Goal: Transaction & Acquisition: Book appointment/travel/reservation

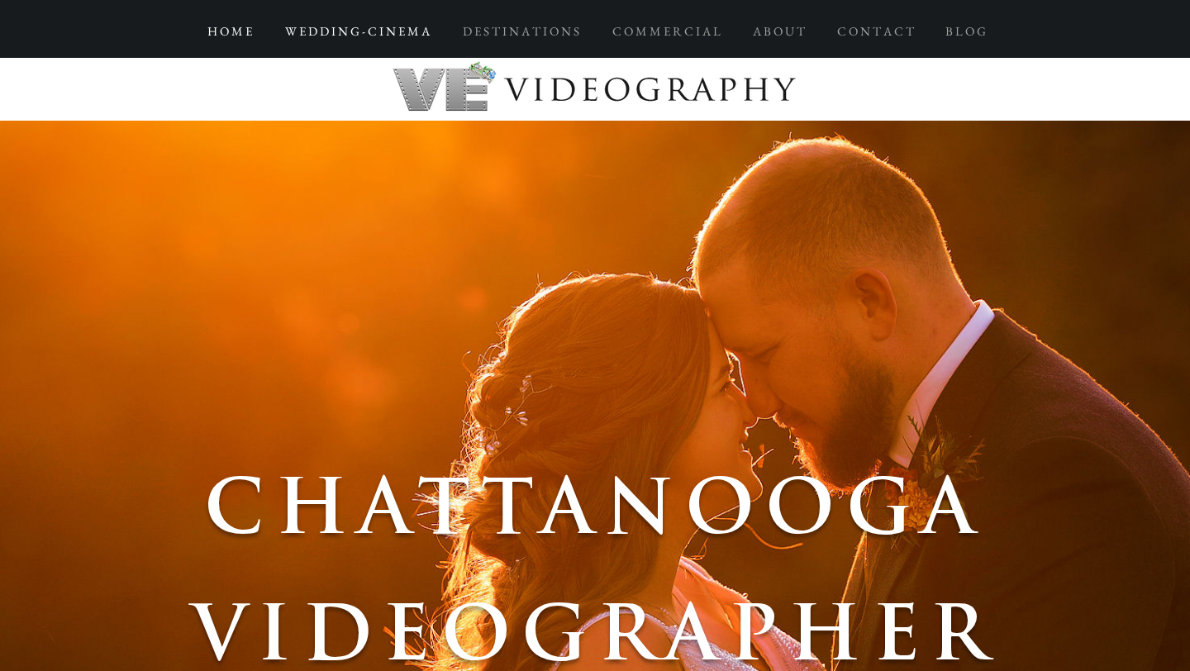
click at [380, 31] on p "W E D D I N G - C I N E M A" at bounding box center [357, 32] width 161 height 30
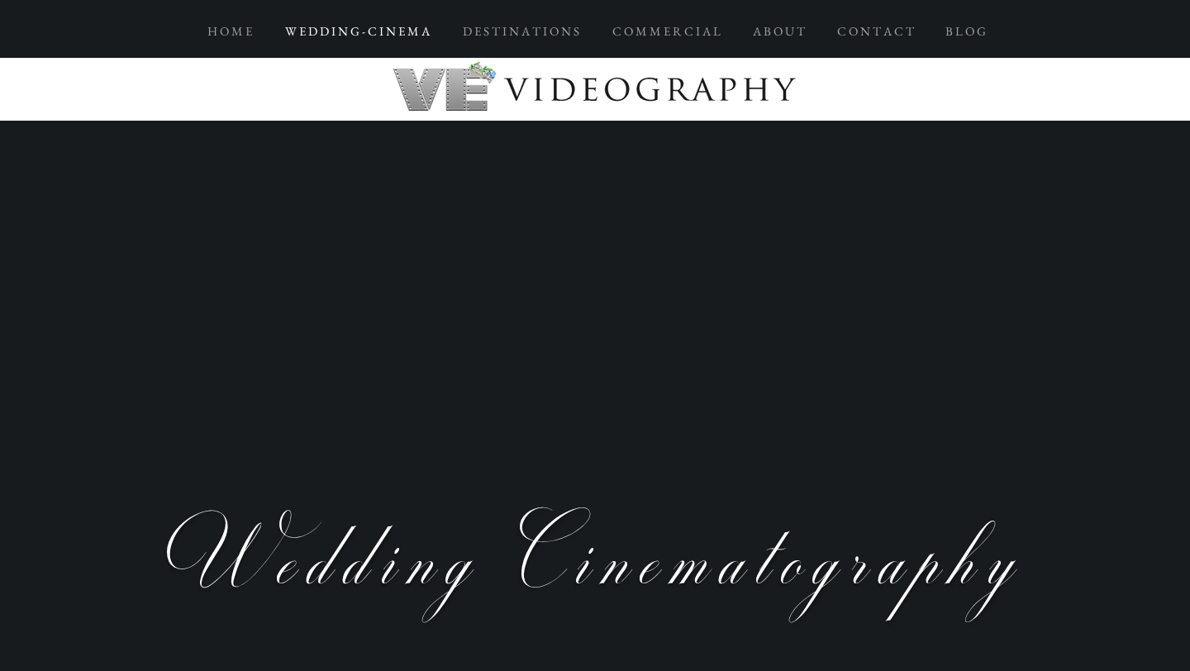
click at [353, 33] on p "W E D D I N G - C I N E M A" at bounding box center [357, 32] width 161 height 30
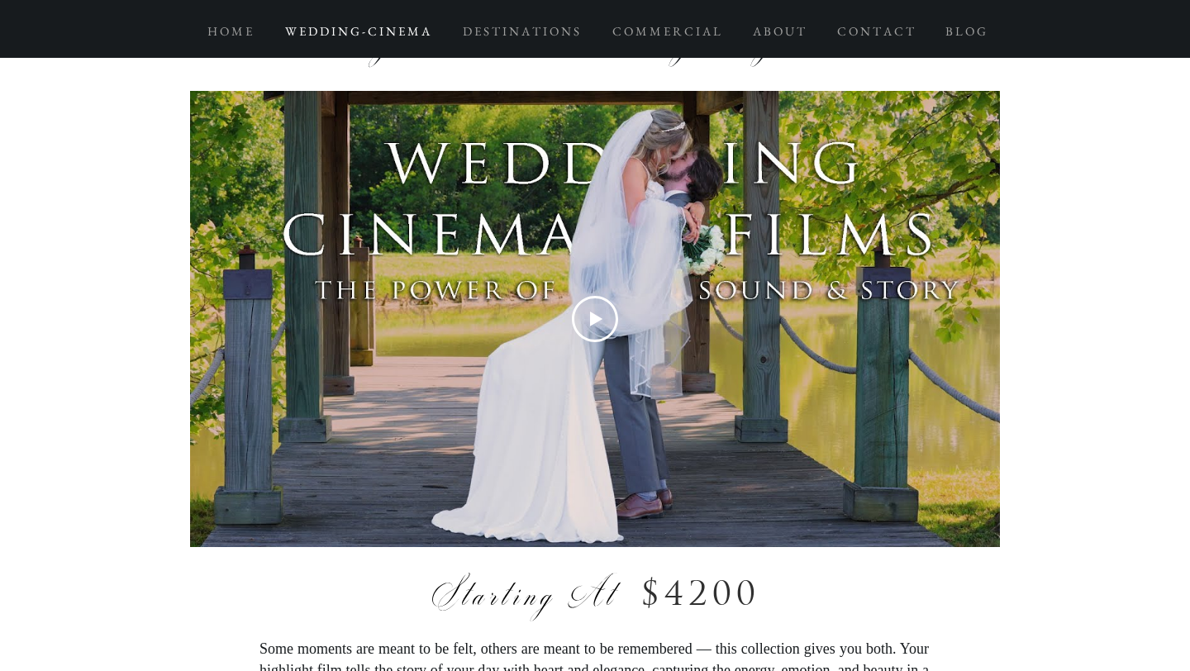
scroll to position [8834, 0]
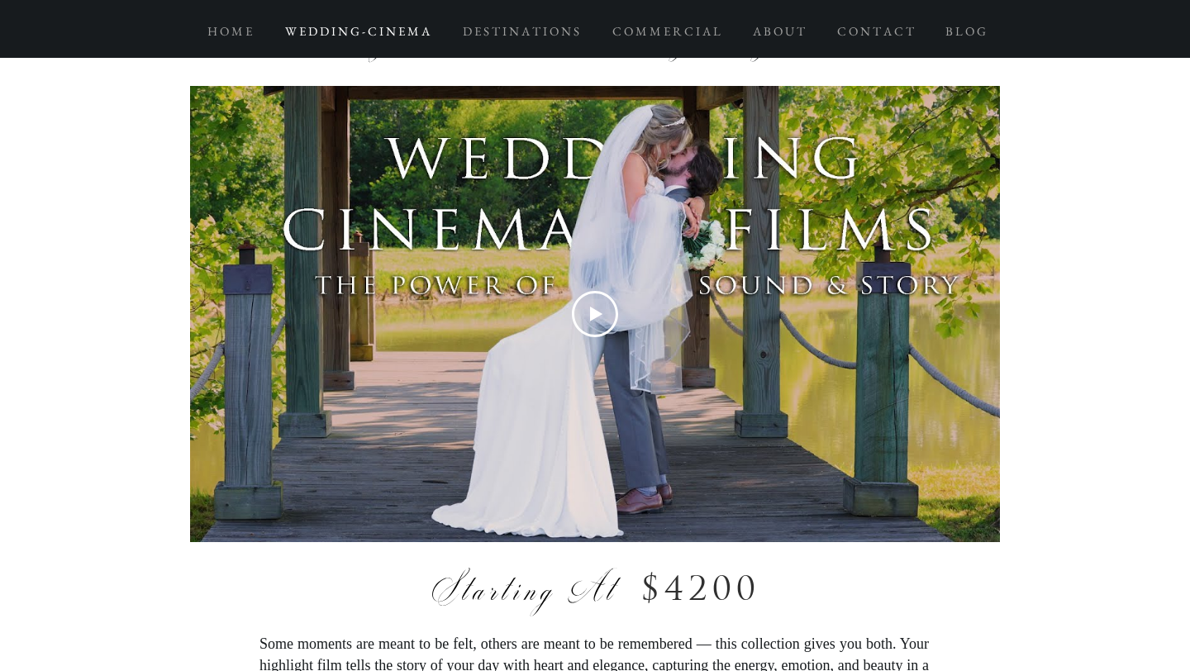
click at [593, 321] on icon "Play Video" at bounding box center [596, 314] width 12 height 15
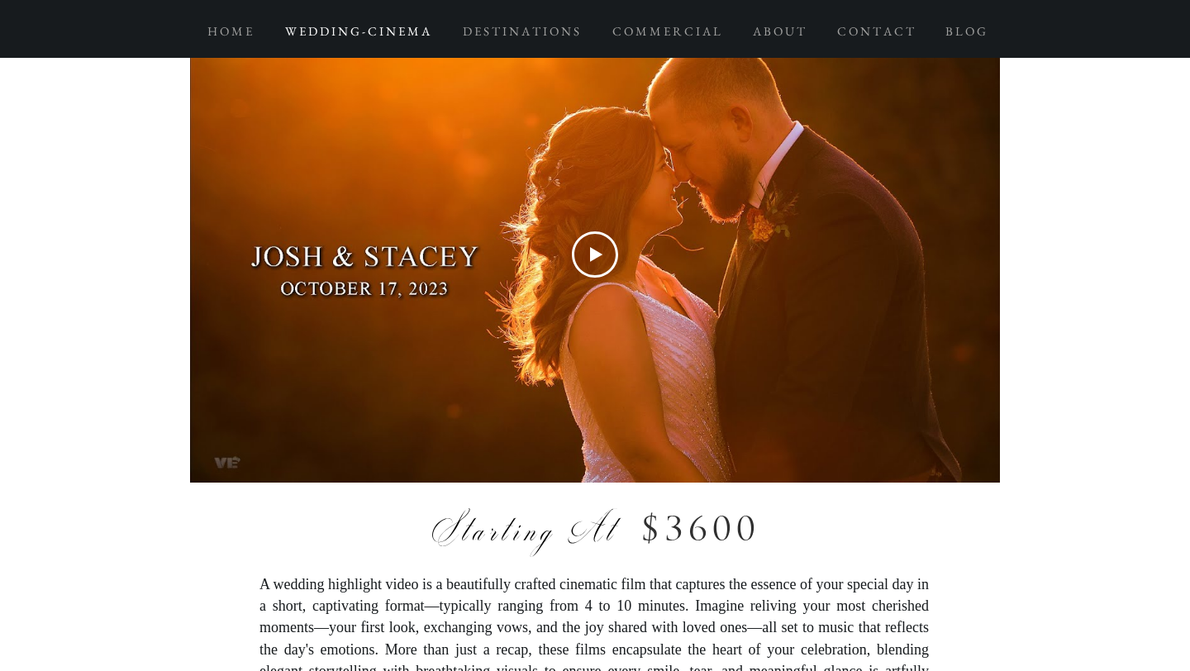
scroll to position [7234, 0]
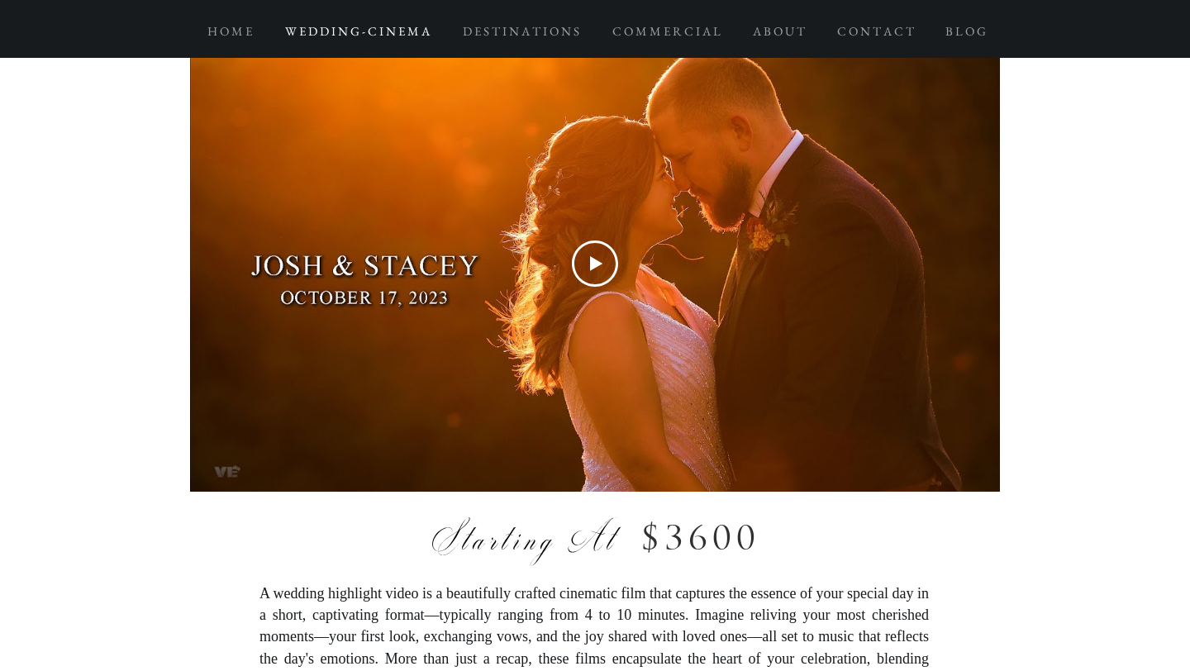
click at [694, 246] on div "Play Video" at bounding box center [595, 263] width 810 height 455
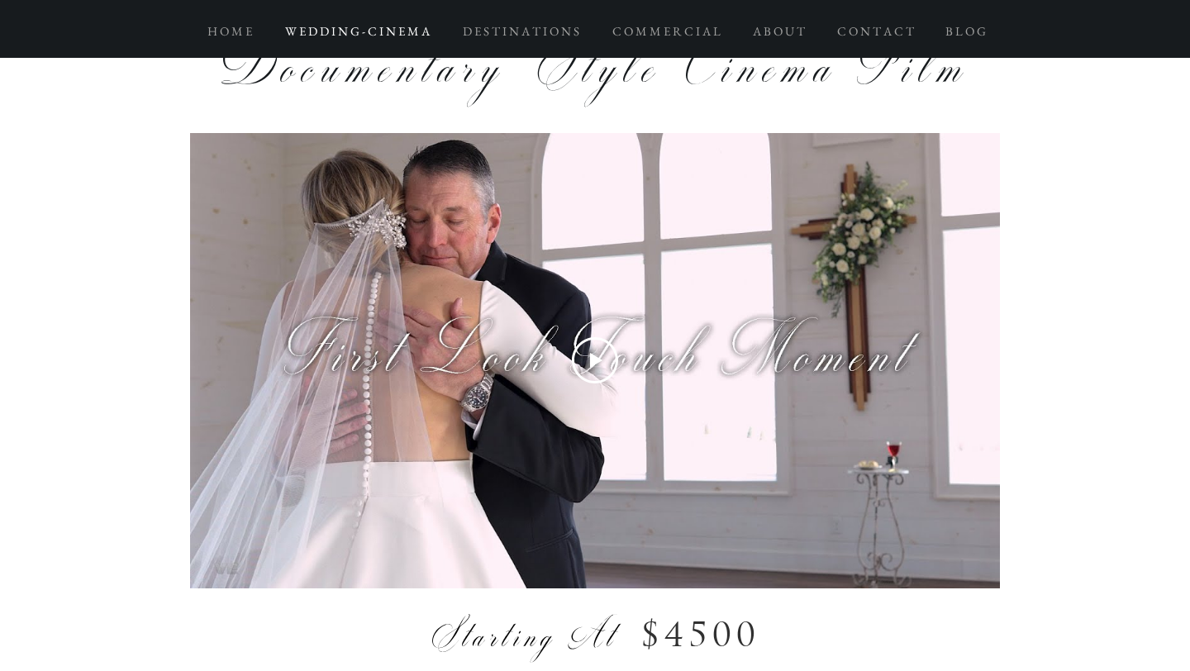
scroll to position [10443, 0]
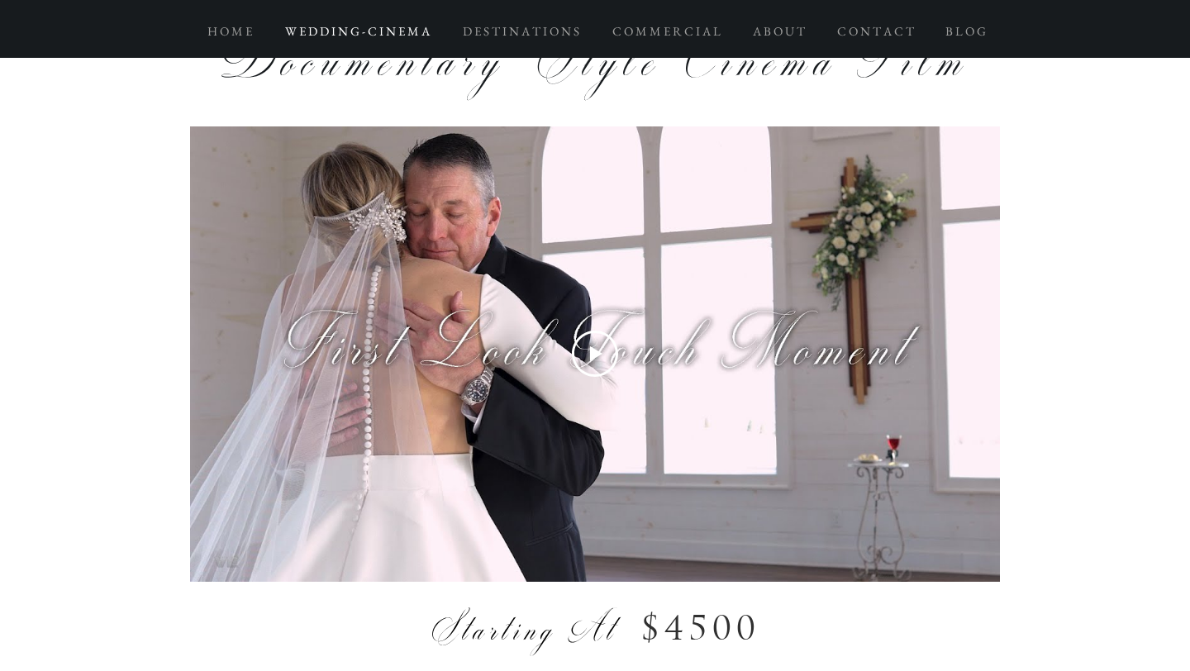
click at [597, 377] on icon "Play Video" at bounding box center [595, 353] width 46 height 46
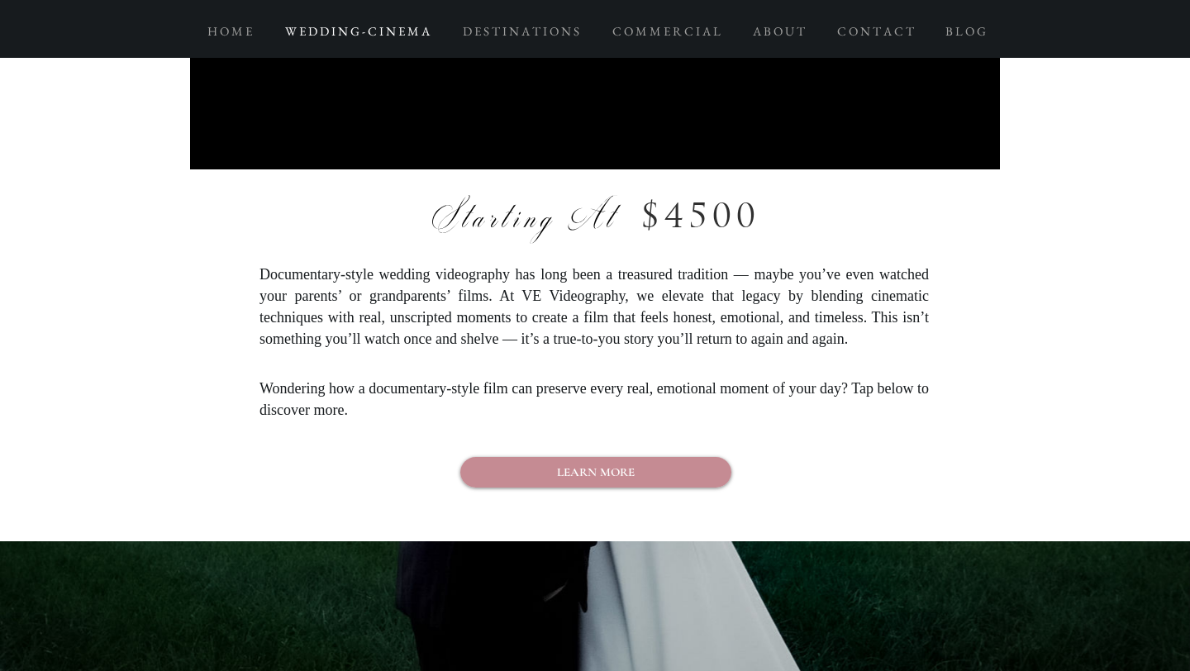
scroll to position [10833, 0]
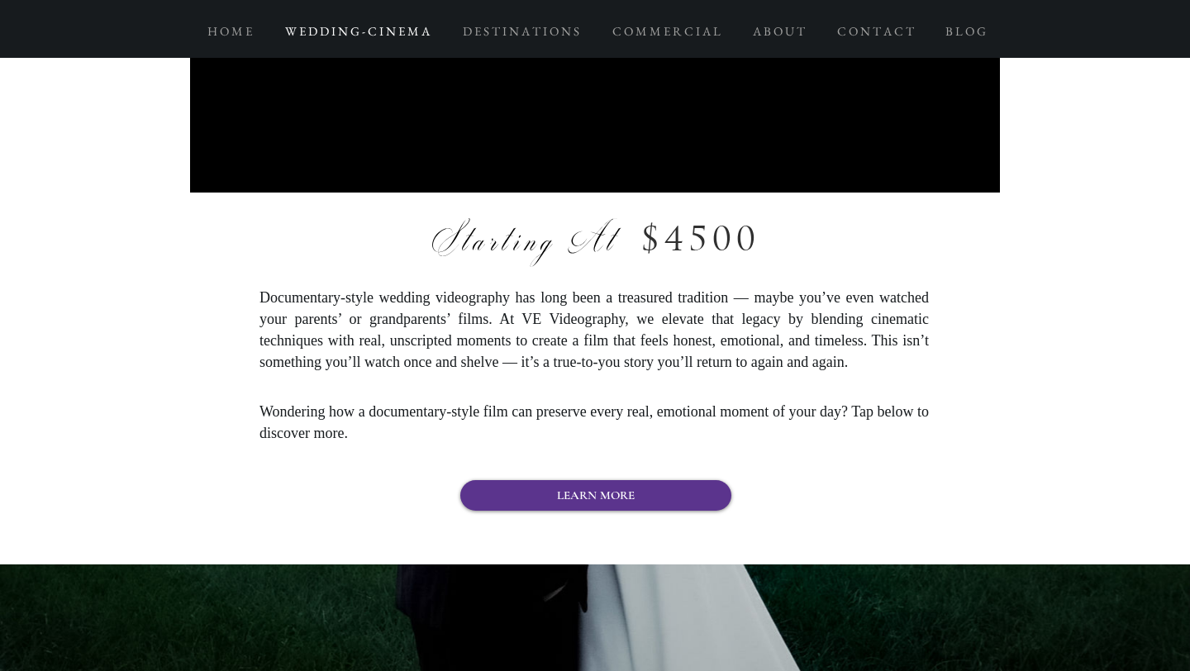
click at [545, 511] on link "LEARN MORE" at bounding box center [595, 495] width 271 height 31
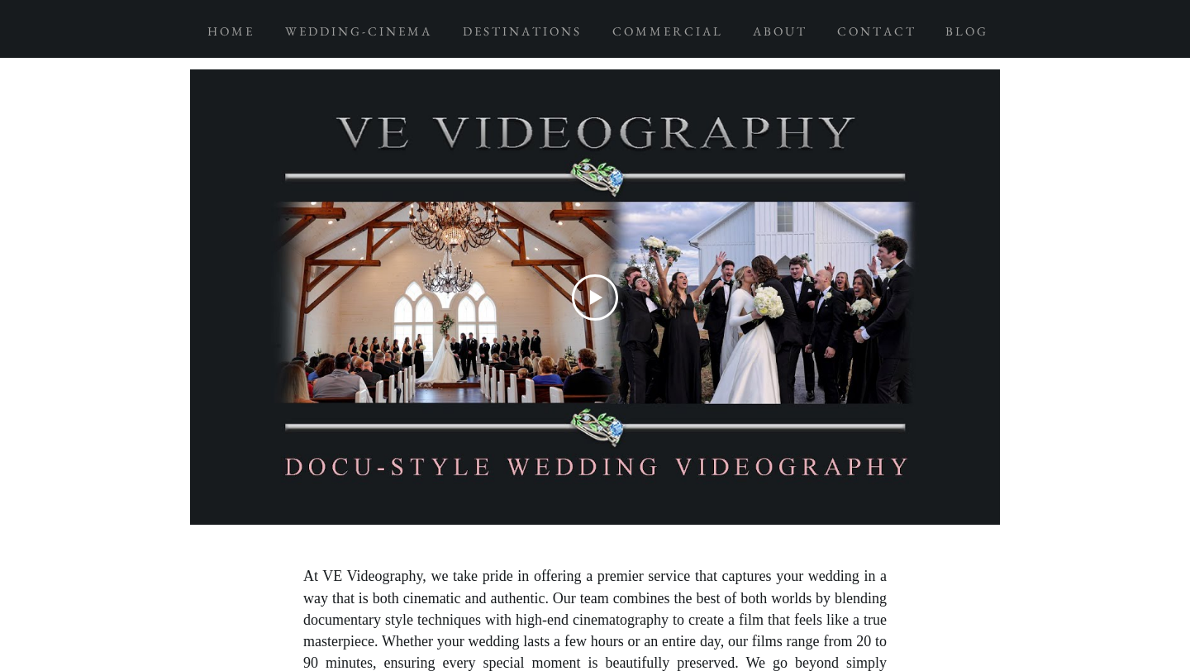
scroll to position [6062, 0]
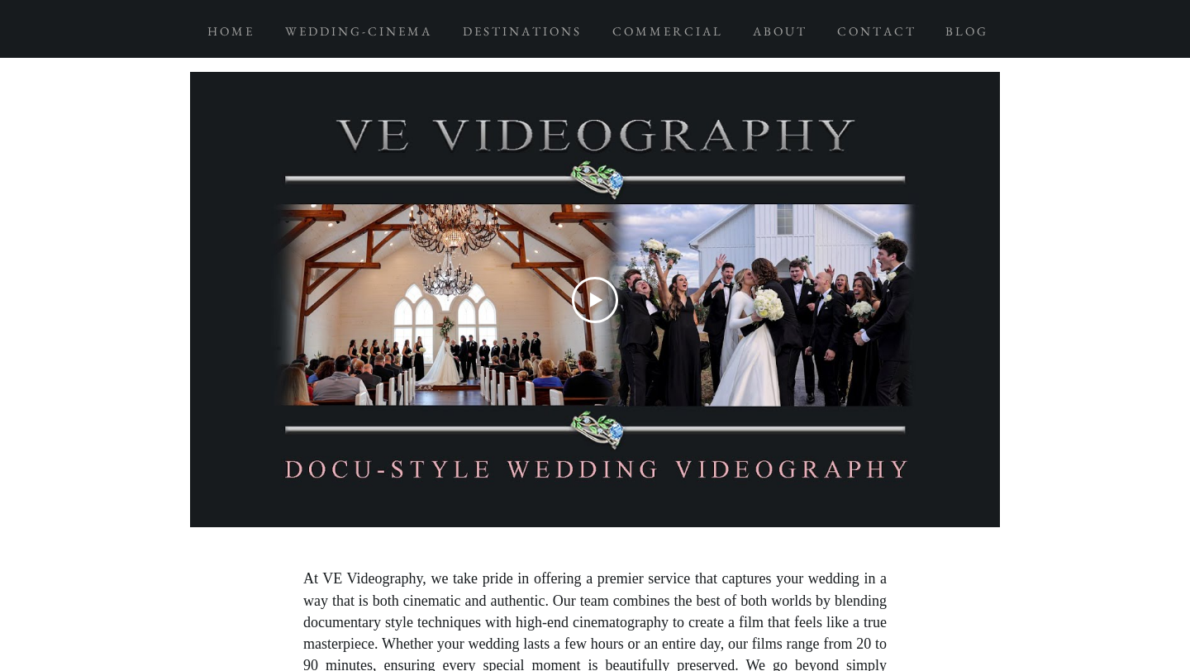
click at [663, 292] on div "Play Video" at bounding box center [595, 300] width 810 height 46
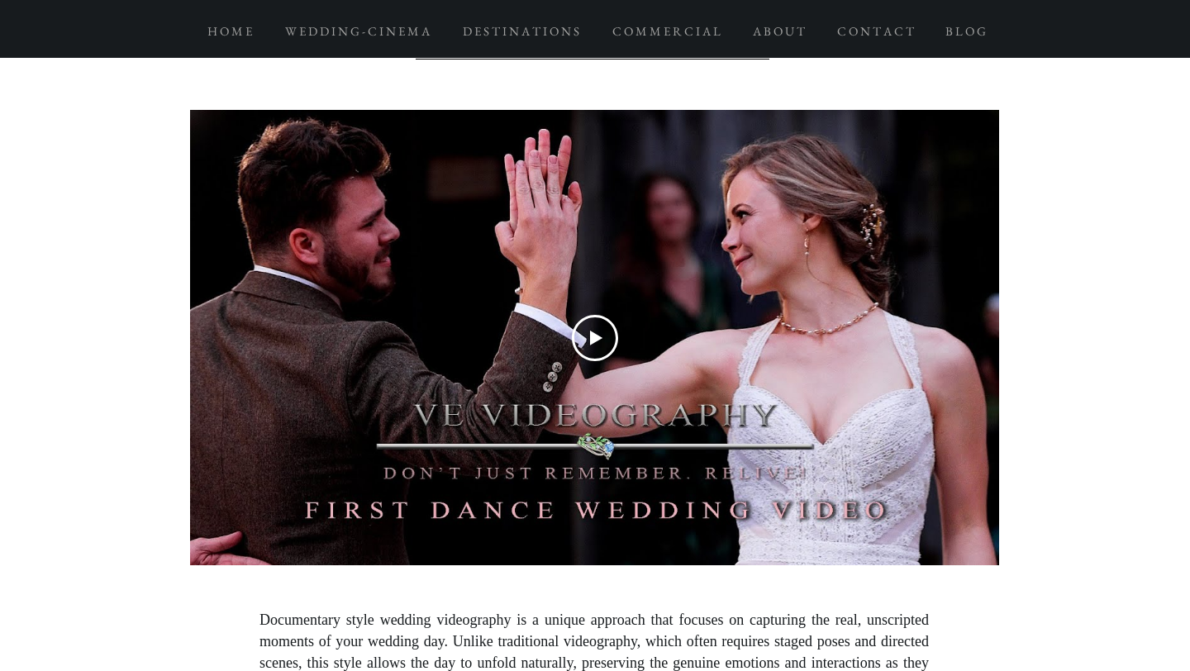
scroll to position [1184, 0]
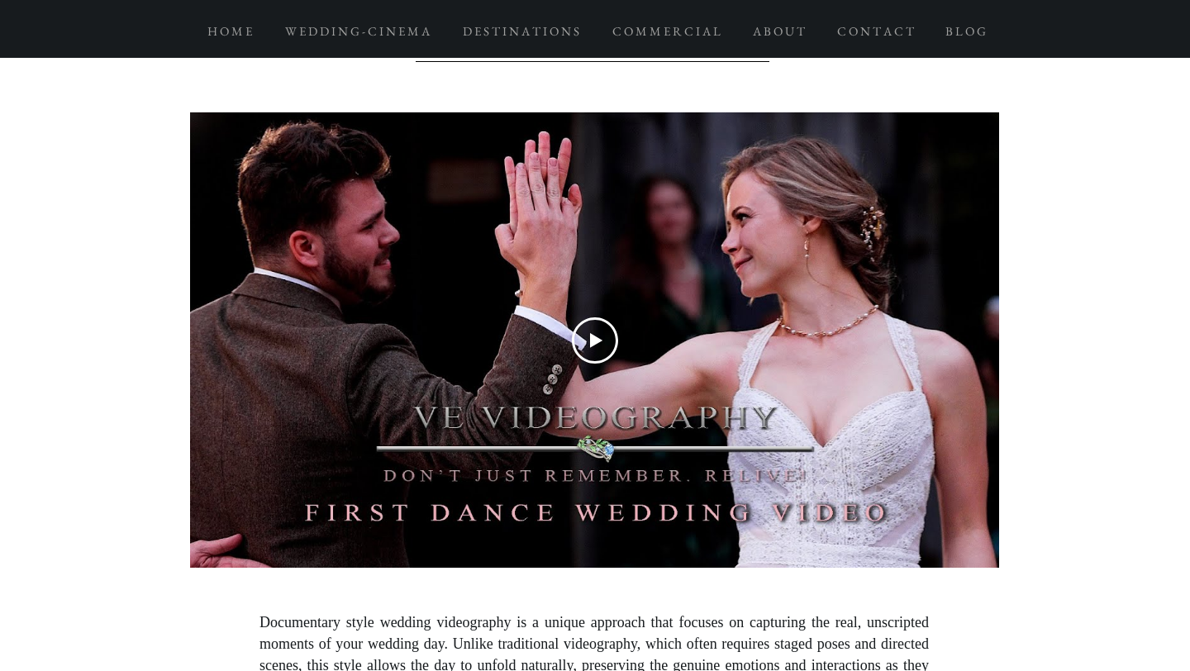
click at [629, 397] on div "Play Video" at bounding box center [594, 339] width 809 height 455
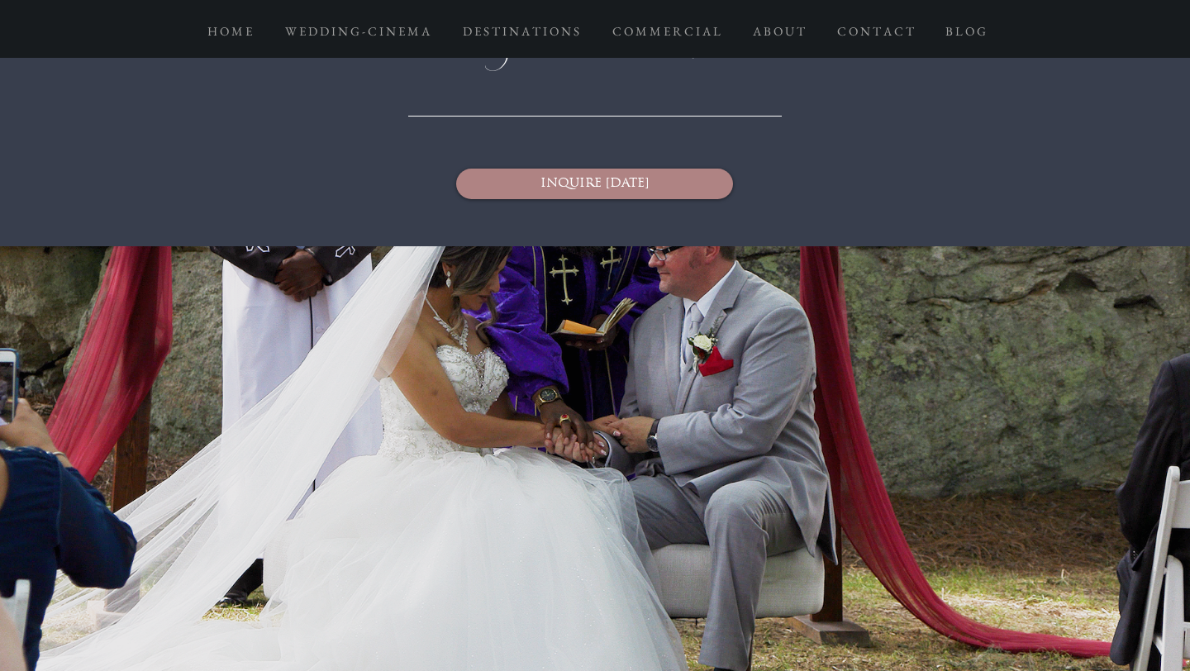
scroll to position [6908, 0]
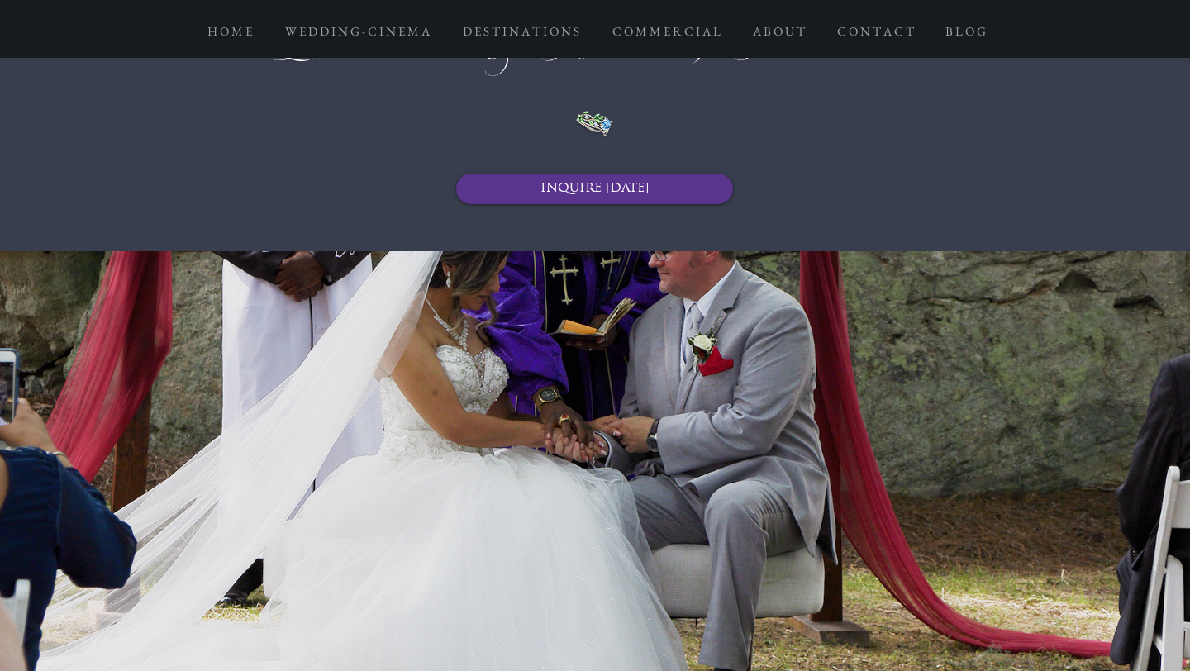
click at [646, 180] on span "INQUIRE TODAY" at bounding box center [594, 188] width 108 height 17
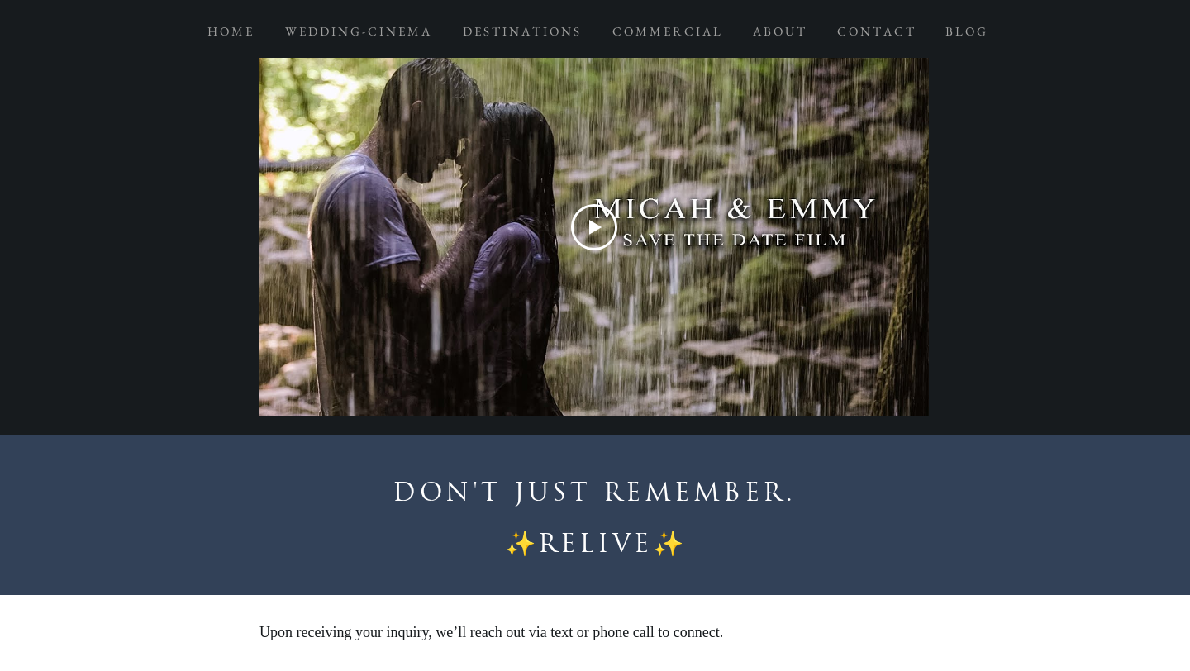
scroll to position [1191, 0]
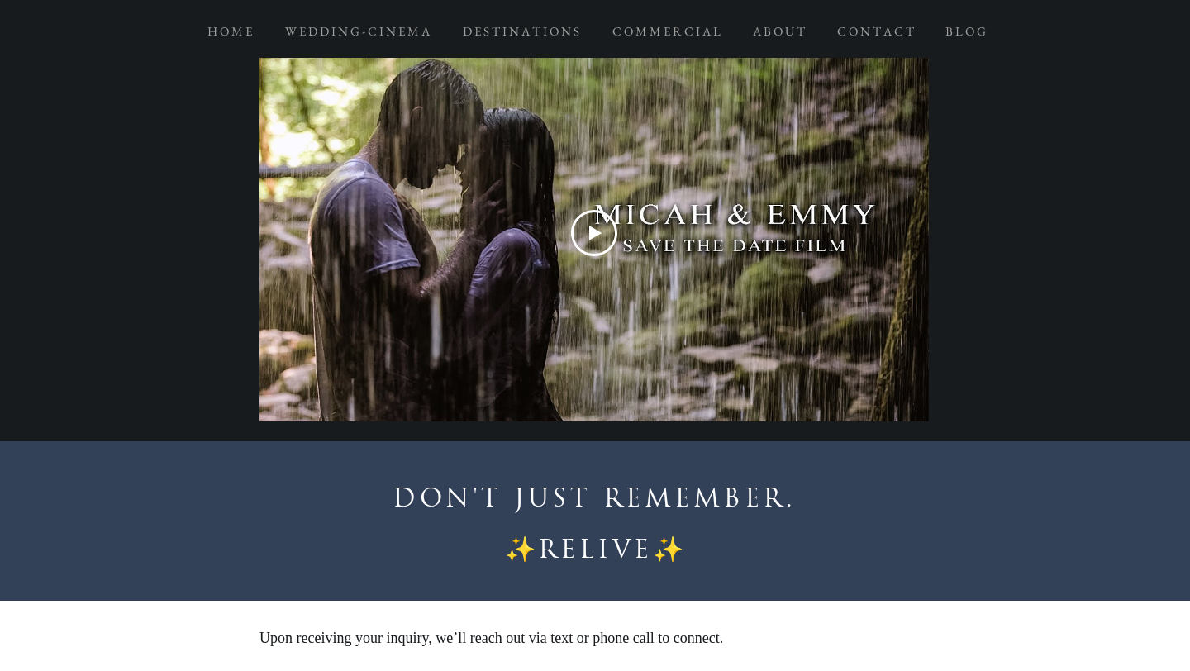
click at [654, 218] on div "Play Video" at bounding box center [593, 233] width 669 height 46
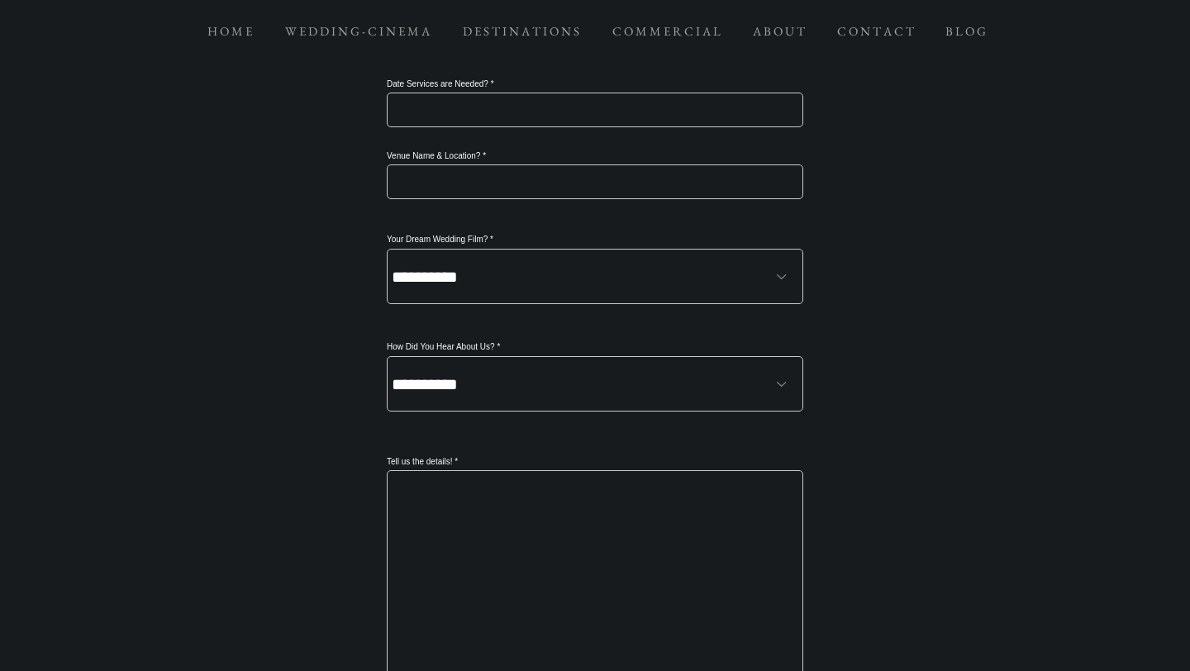
scroll to position [2292, 0]
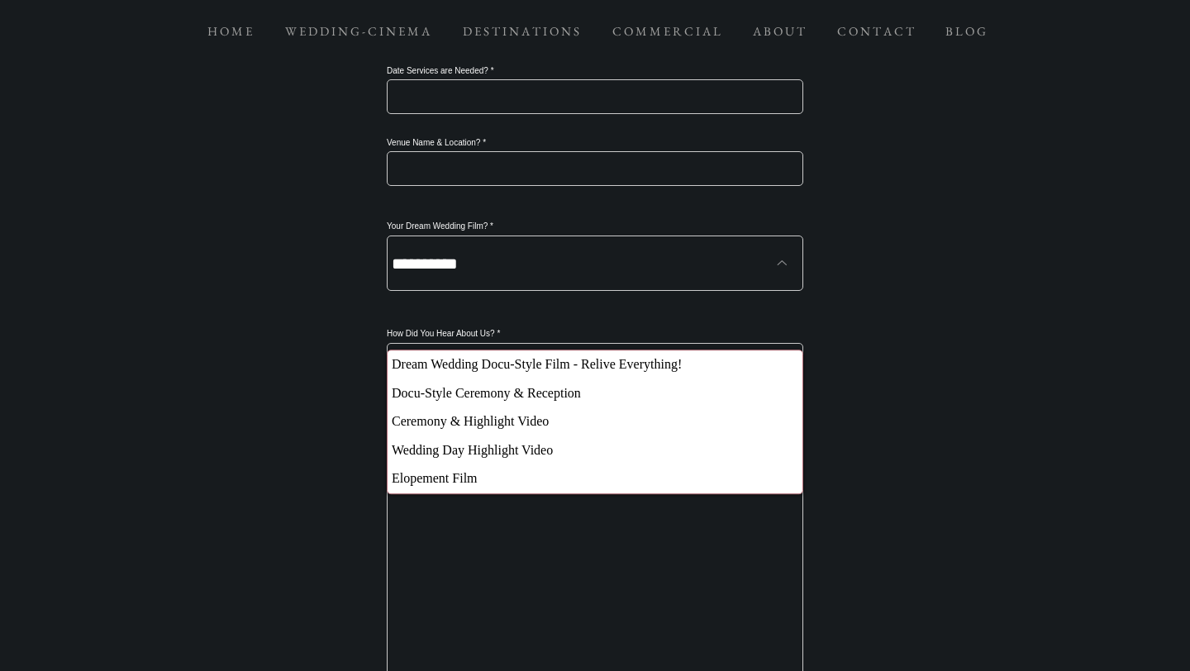
click at [522, 291] on select "**********" at bounding box center [595, 262] width 416 height 55
click at [585, 291] on select "**********" at bounding box center [595, 262] width 416 height 55
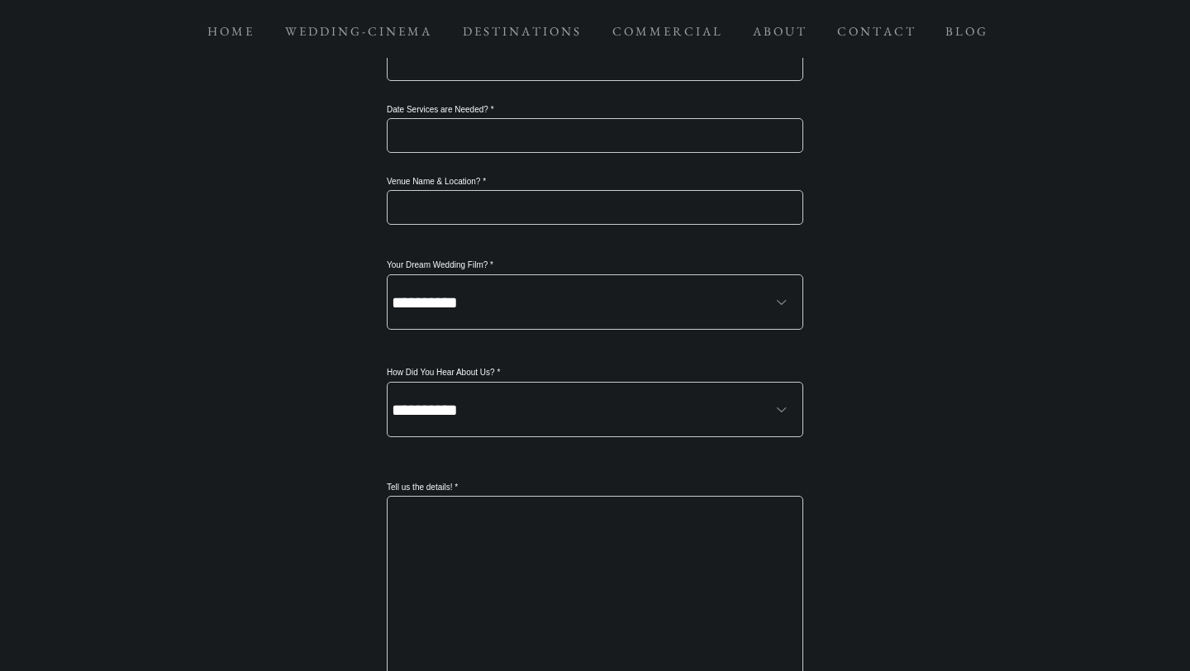
scroll to position [2246, 0]
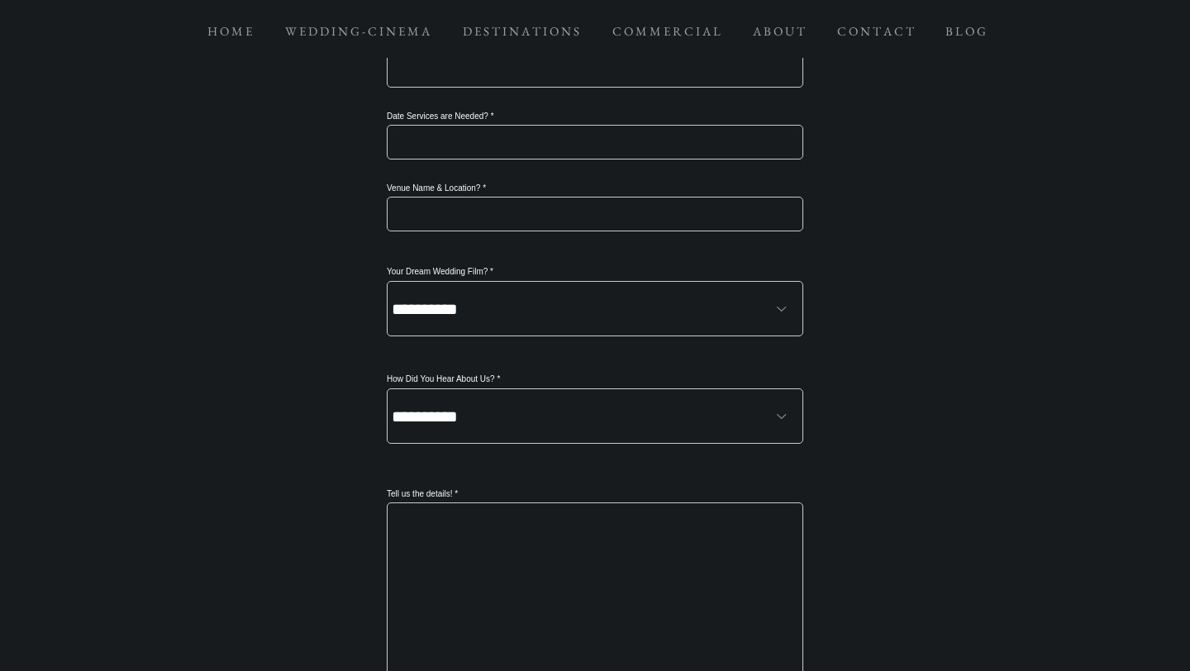
click at [569, 159] on input "Date Services are Needed?" at bounding box center [595, 142] width 416 height 35
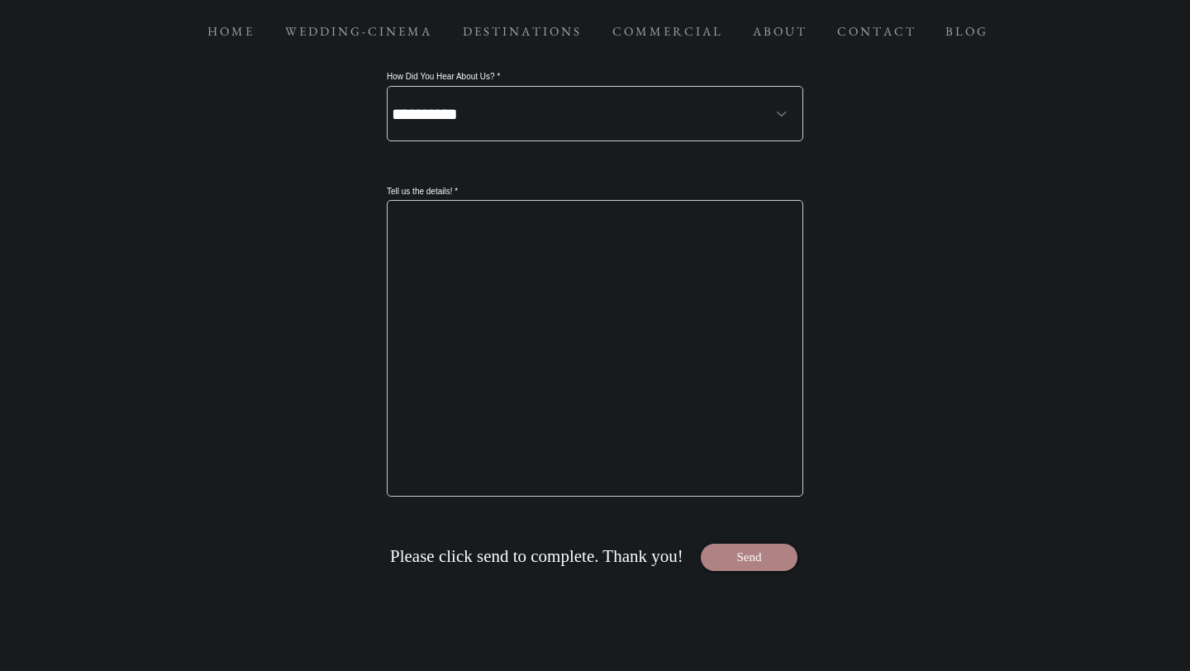
scroll to position [2584, 0]
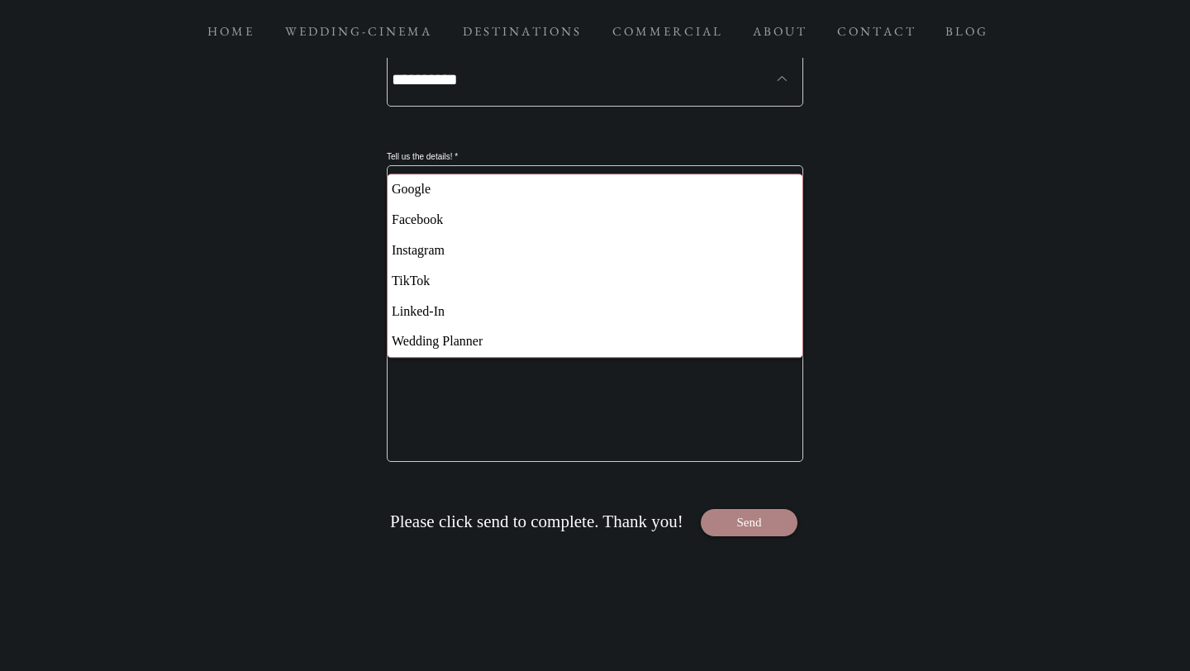
click at [558, 107] on select "**********" at bounding box center [595, 78] width 416 height 55
